Goal: Find specific page/section: Find specific page/section

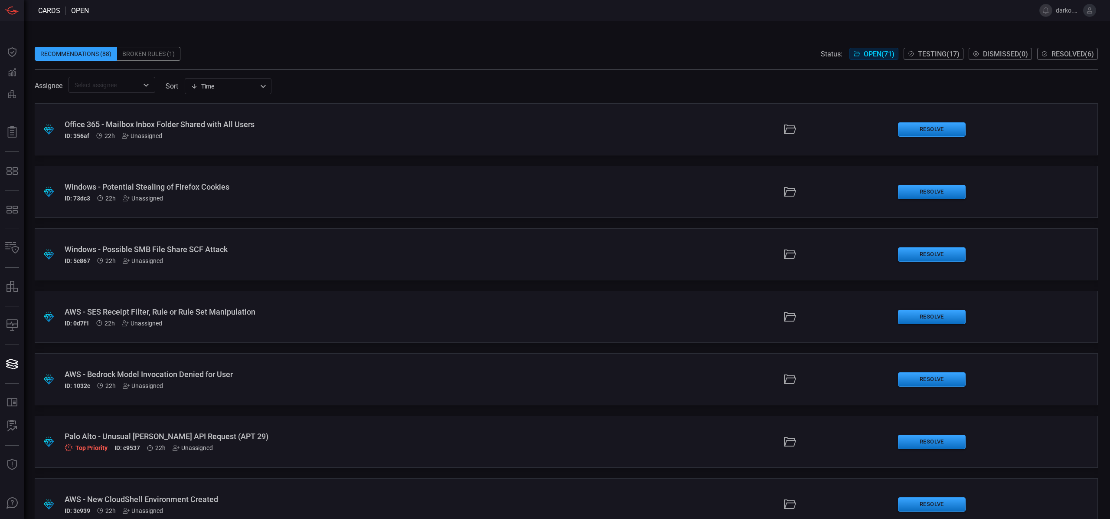
click at [351, 64] on span at bounding box center [566, 65] width 1063 height 9
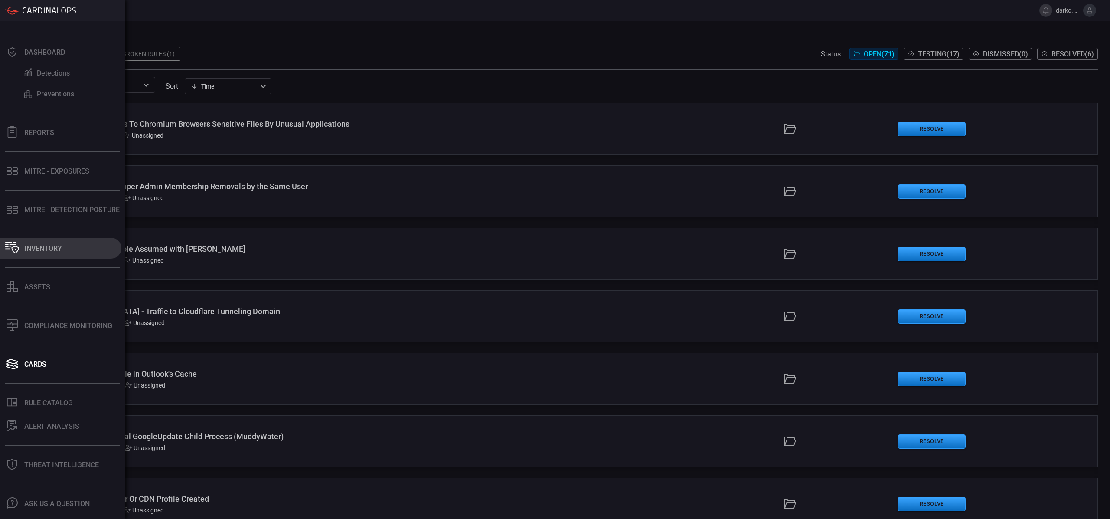
click at [43, 246] on div "Inventory" at bounding box center [43, 248] width 38 height 8
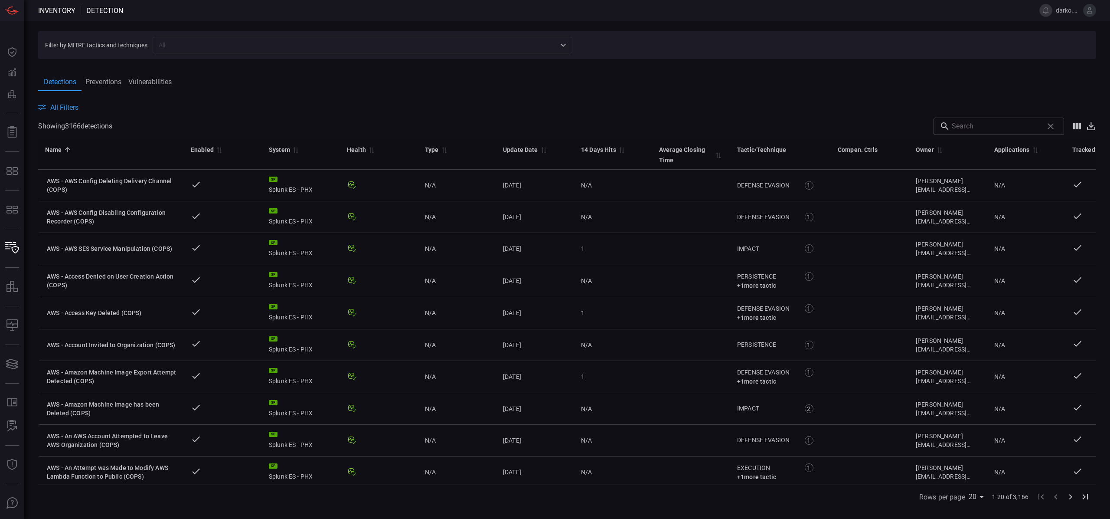
click at [221, 47] on input "text" at bounding box center [355, 44] width 400 height 11
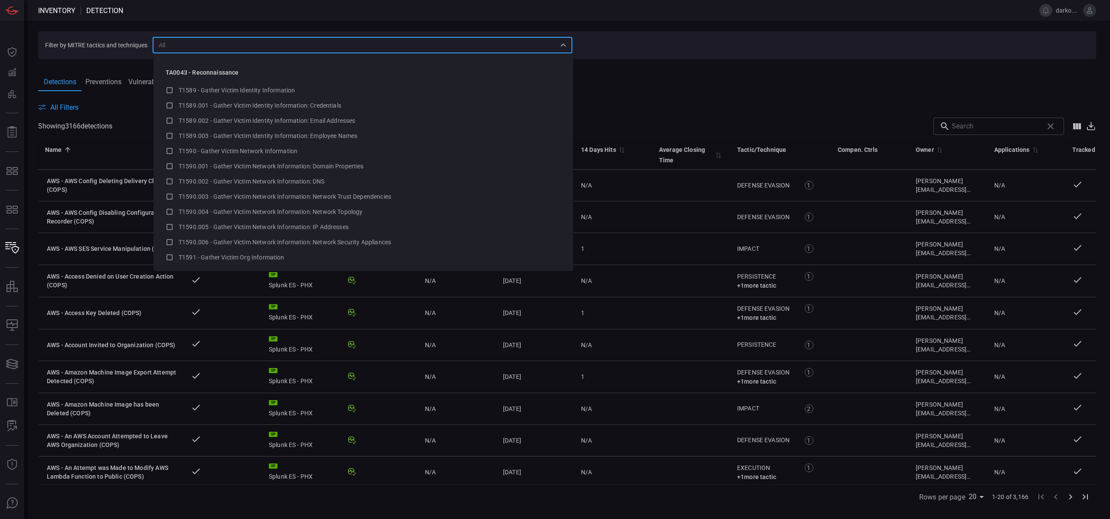
click at [786, 86] on div "Detections Preventions Vulnerabilities" at bounding box center [567, 82] width 1058 height 18
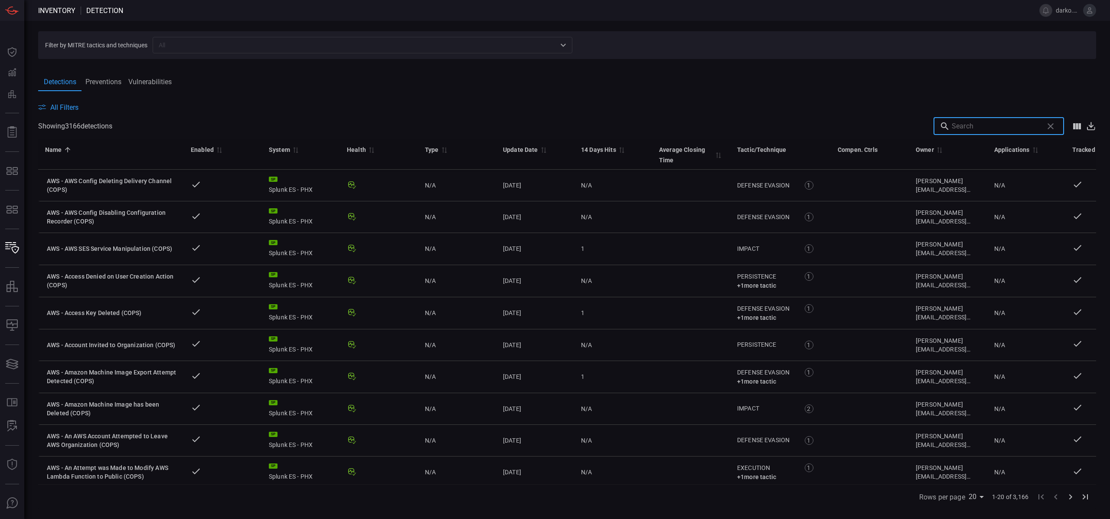
click at [1006, 121] on input "text" at bounding box center [996, 125] width 88 height 17
type input "domain"
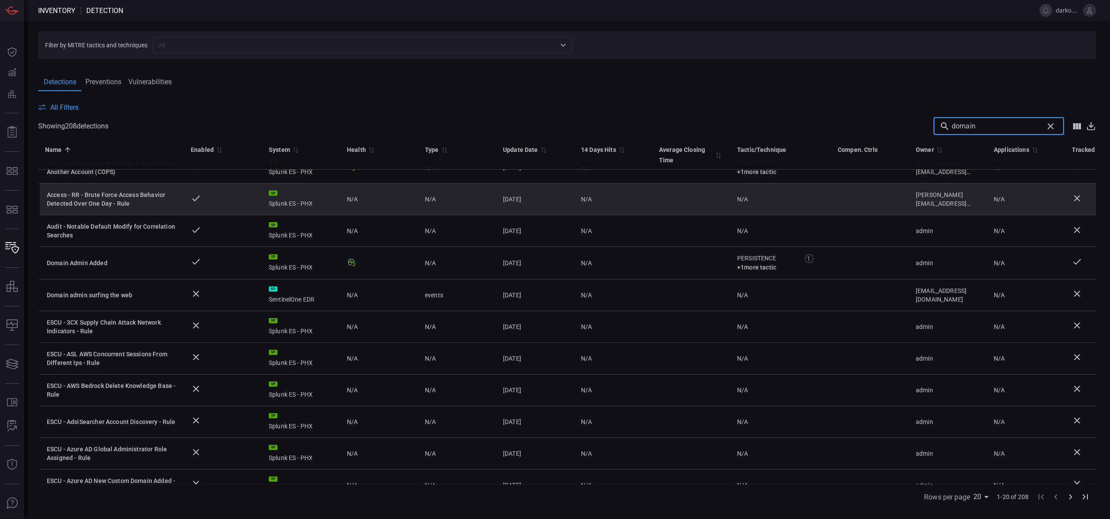
scroll to position [27, 0]
